Goal: Find specific page/section: Find specific page/section

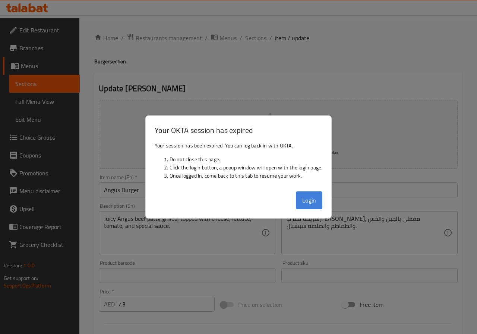
scroll to position [192, 0]
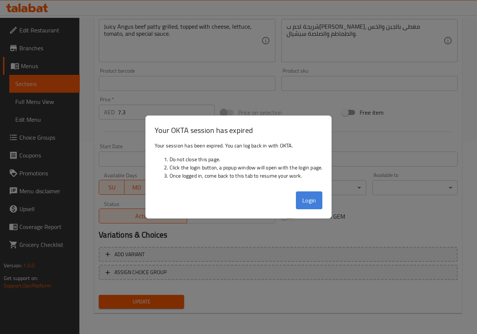
click at [305, 200] on button "Login" at bounding box center [309, 201] width 27 height 18
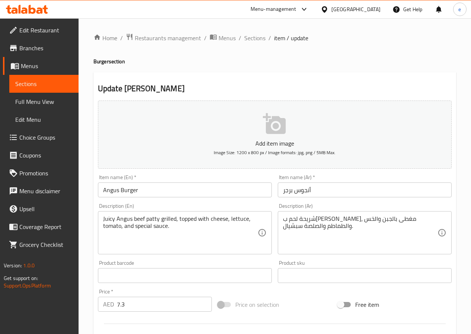
click at [40, 41] on link "Branches" at bounding box center [41, 48] width 76 height 18
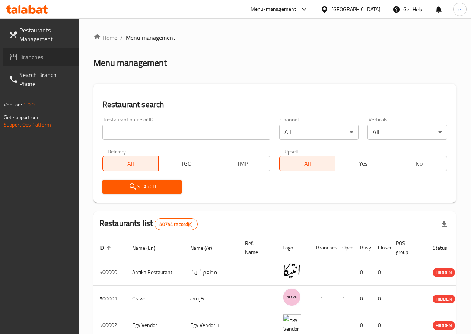
click at [4, 57] on link "Branches" at bounding box center [41, 57] width 76 height 18
